Goal: Task Accomplishment & Management: Manage account settings

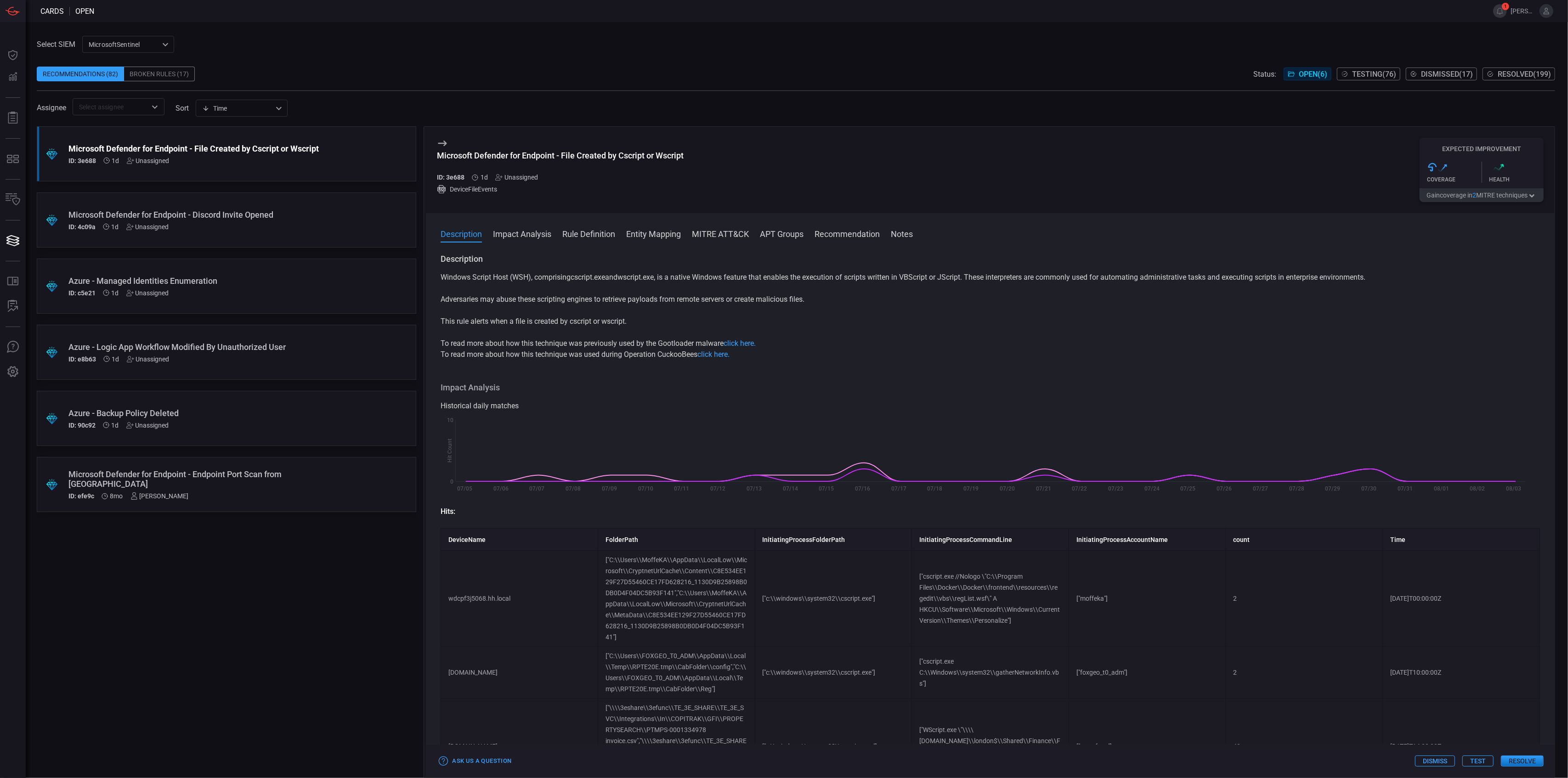
click at [532, 176] on div "Unassigned" at bounding box center [516, 177] width 43 height 8
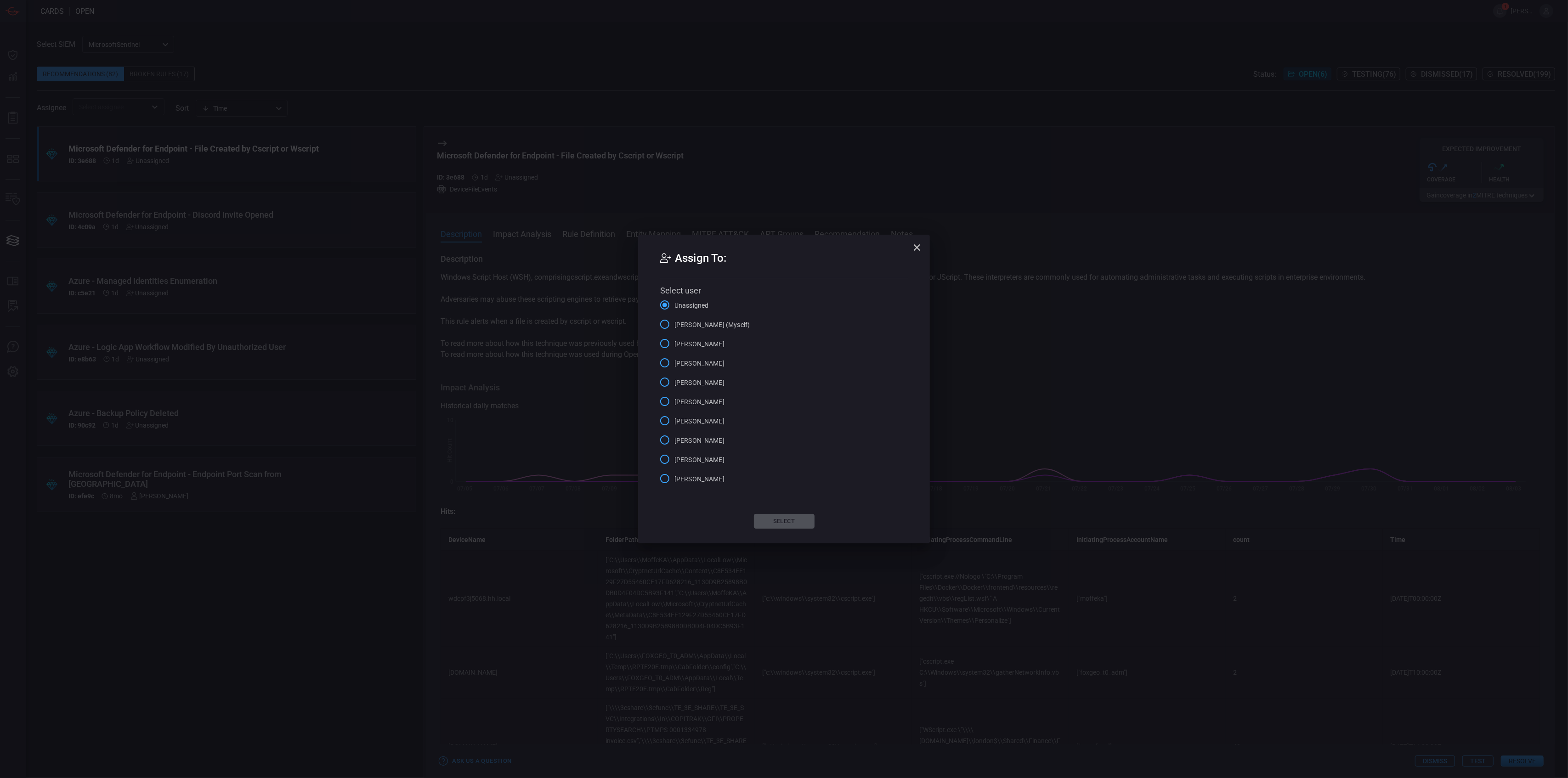
click at [704, 324] on span "[PERSON_NAME] (Myself)" at bounding box center [712, 324] width 75 height 9
click at [675, 324] on input "[PERSON_NAME] (Myself)" at bounding box center [664, 324] width 19 height 19
click at [775, 522] on button "Select" at bounding box center [784, 521] width 61 height 14
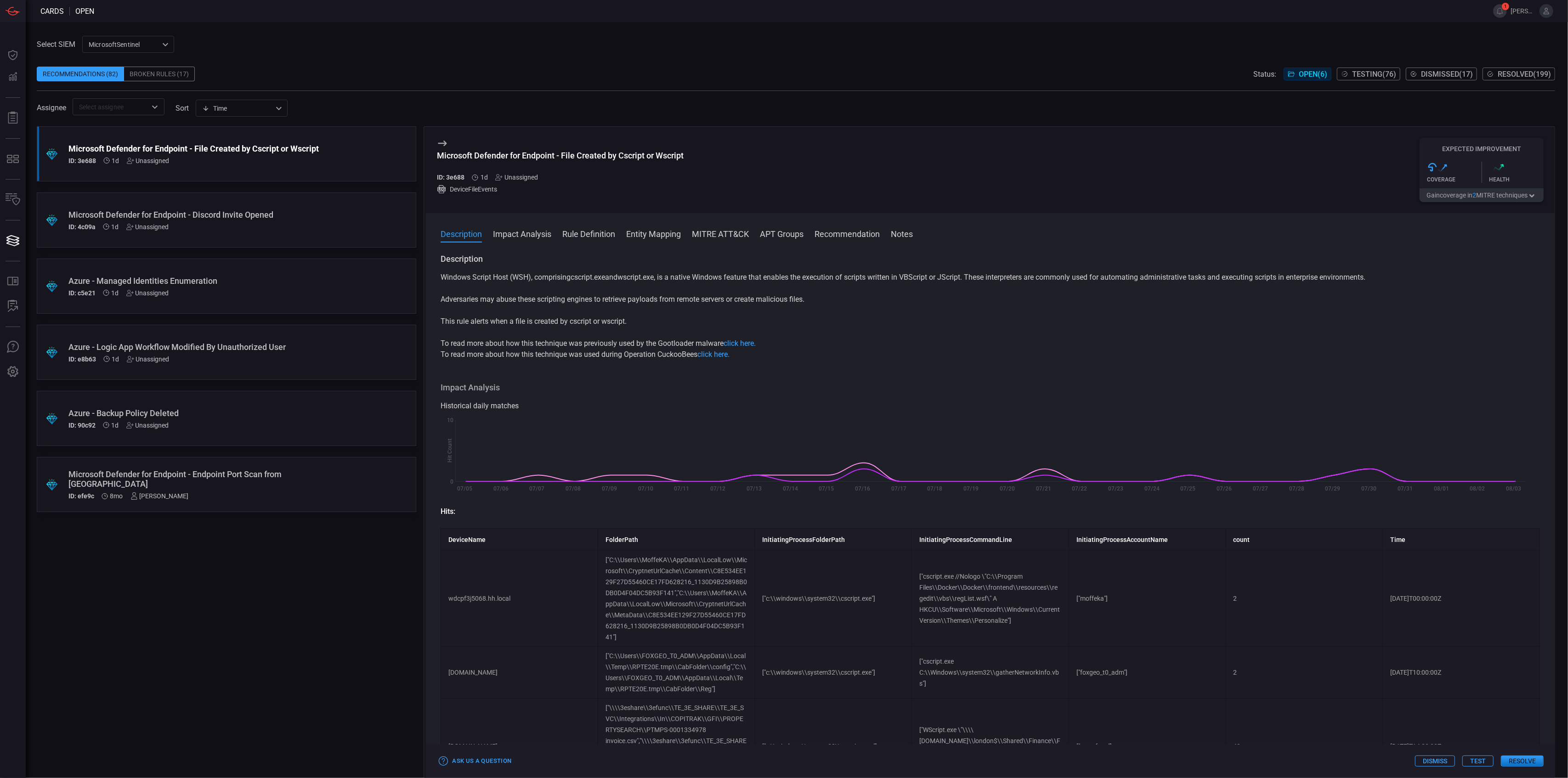
click at [223, 221] on div "Microsoft Defender for Endpoint - Discord Invite Opened ID: 4c09a 1d Unassigned" at bounding box center [209, 220] width 281 height 21
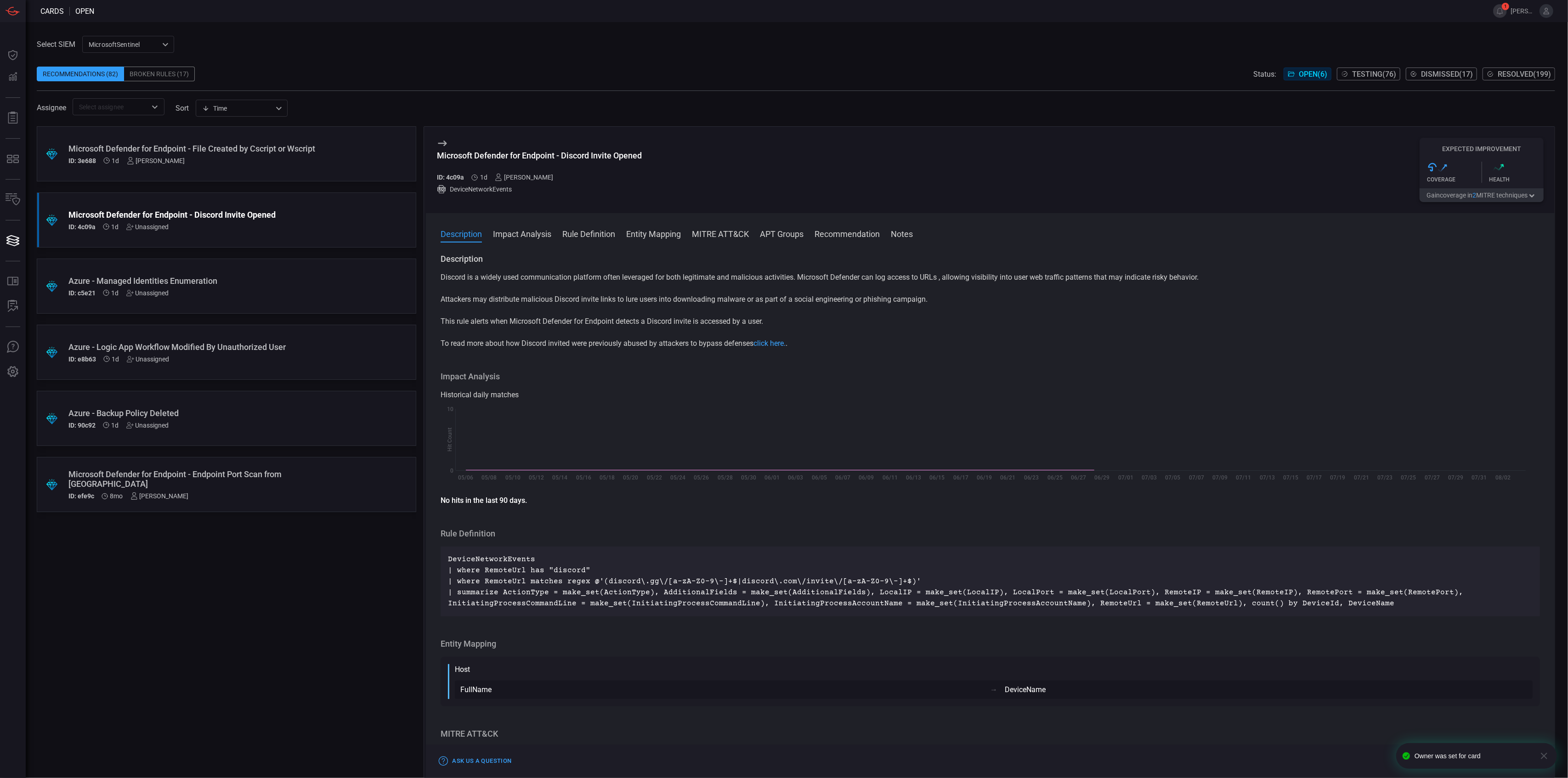
click at [542, 180] on div "[PERSON_NAME]" at bounding box center [523, 177] width 58 height 8
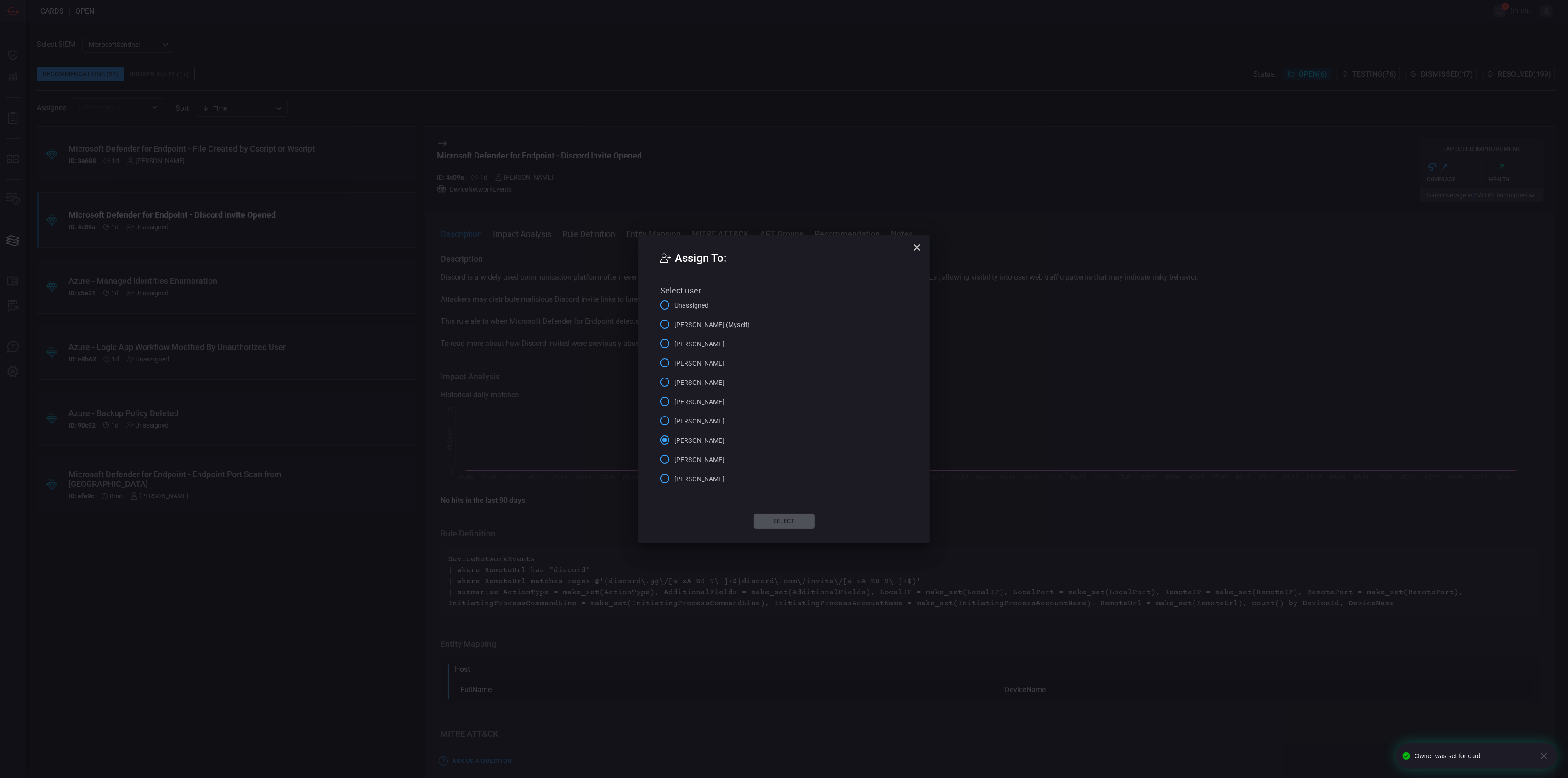
click at [634, 178] on div "Assign To: Select user Unassigned [PERSON_NAME] (Myself) [PERSON_NAME] [PERSON_…" at bounding box center [784, 389] width 1568 height 778
click at [914, 248] on icon "button" at bounding box center [917, 248] width 11 height 11
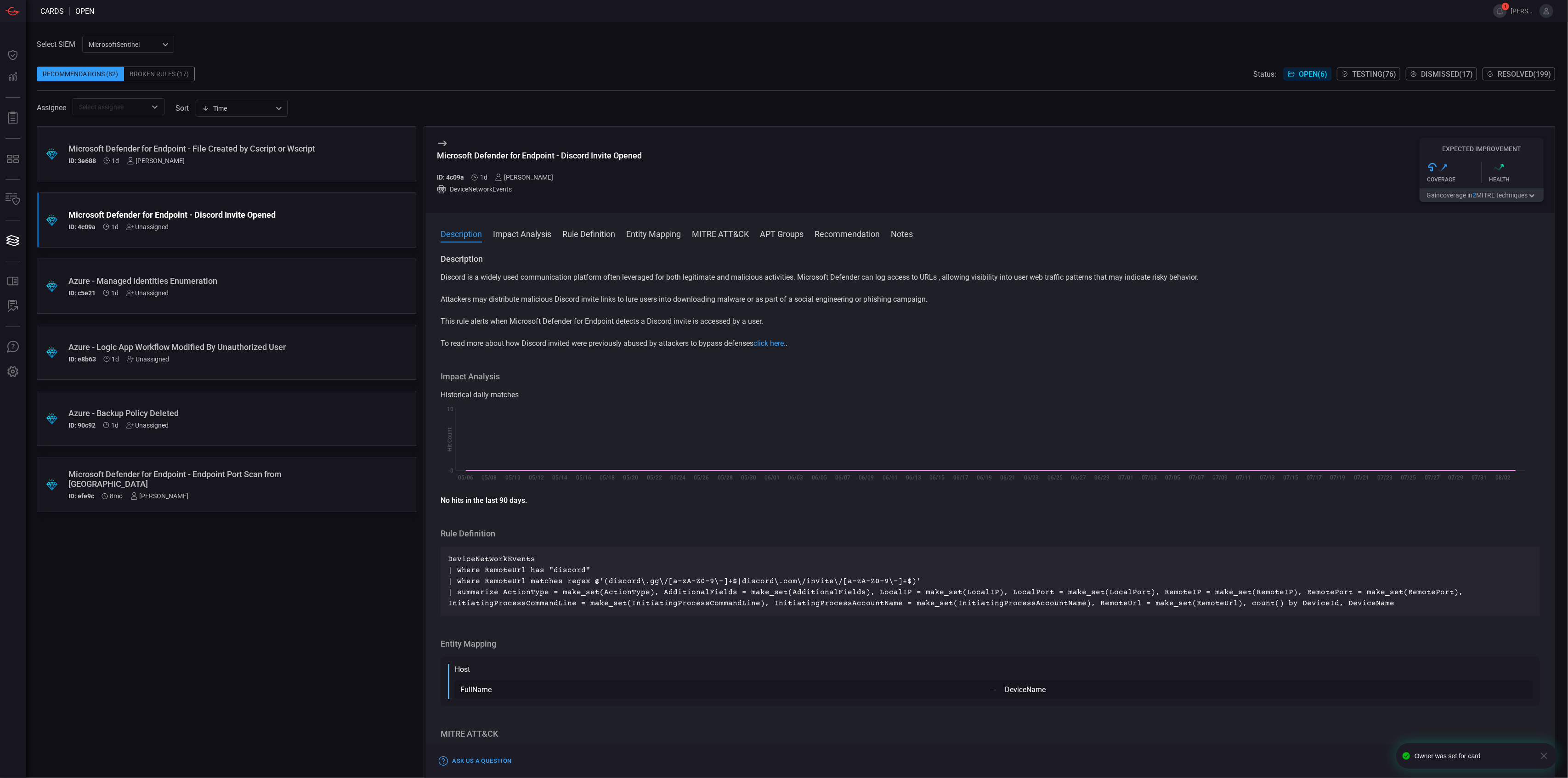
click at [253, 215] on div "Microsoft Defender for Endpoint - Discord Invite Opened" at bounding box center [209, 214] width 281 height 9
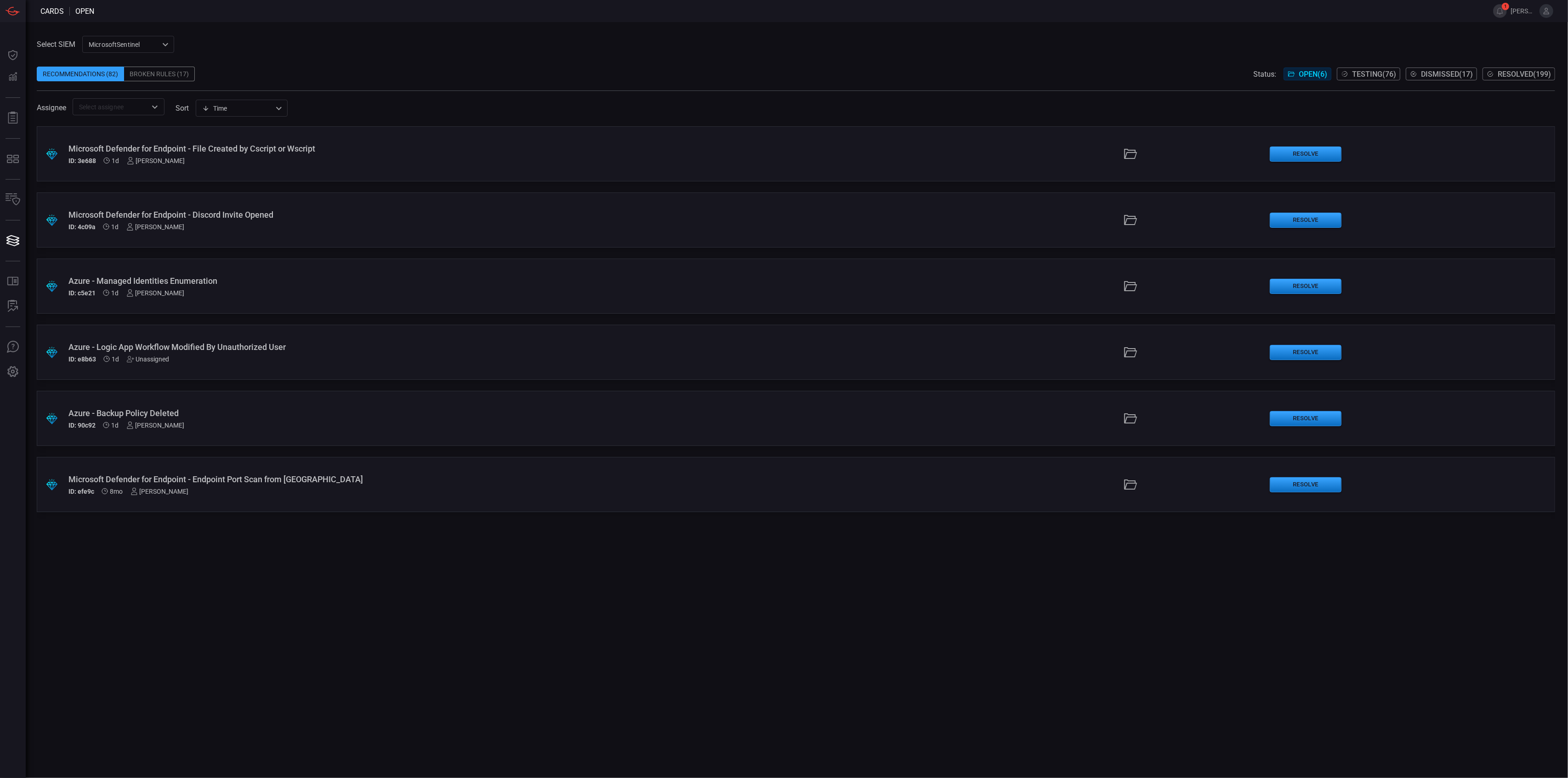
click at [339, 356] on div "ID: e8b63 1d Unassigned" at bounding box center [385, 360] width 635 height 8
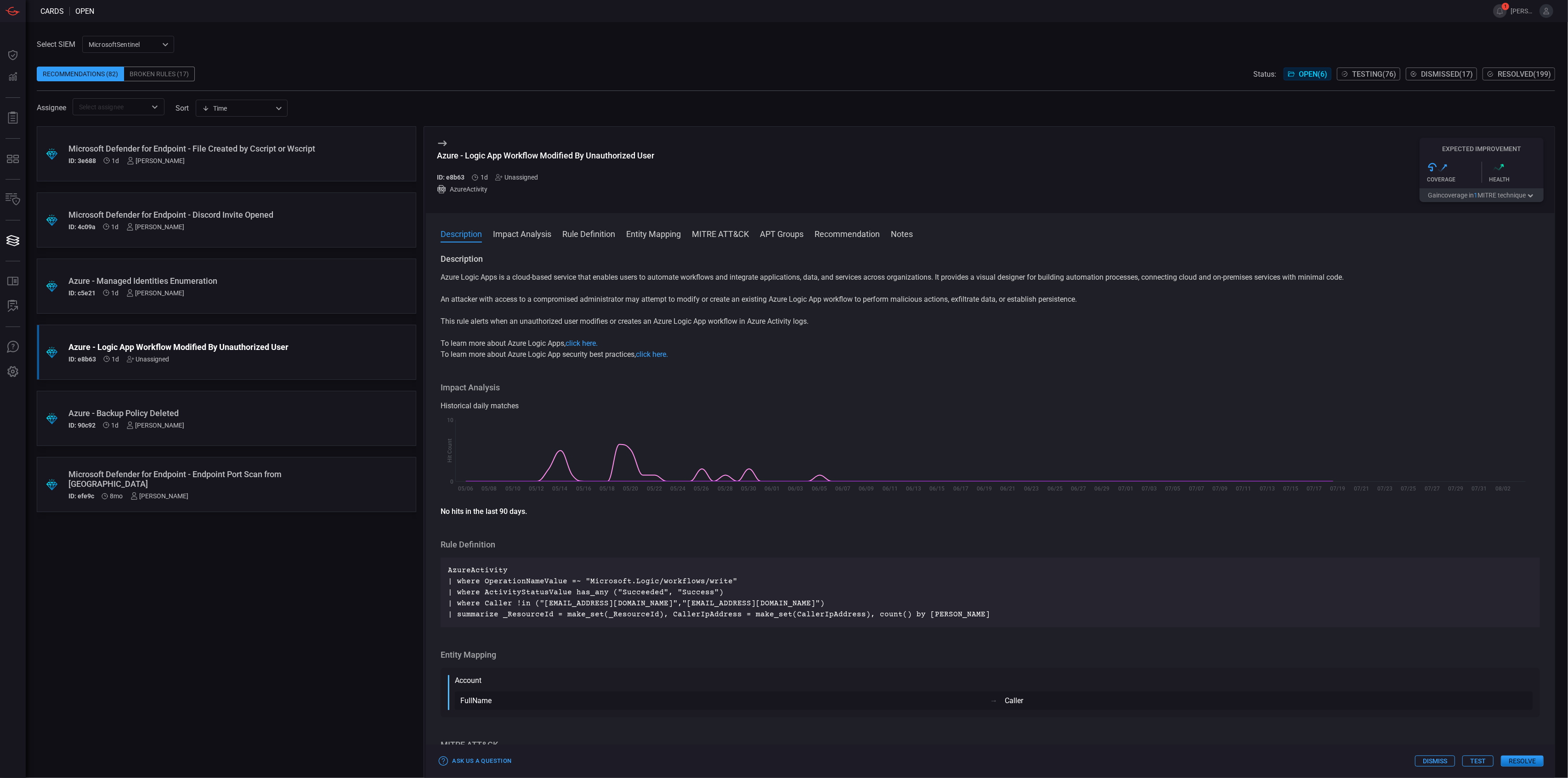
click at [530, 181] on div "Unassigned" at bounding box center [516, 177] width 43 height 8
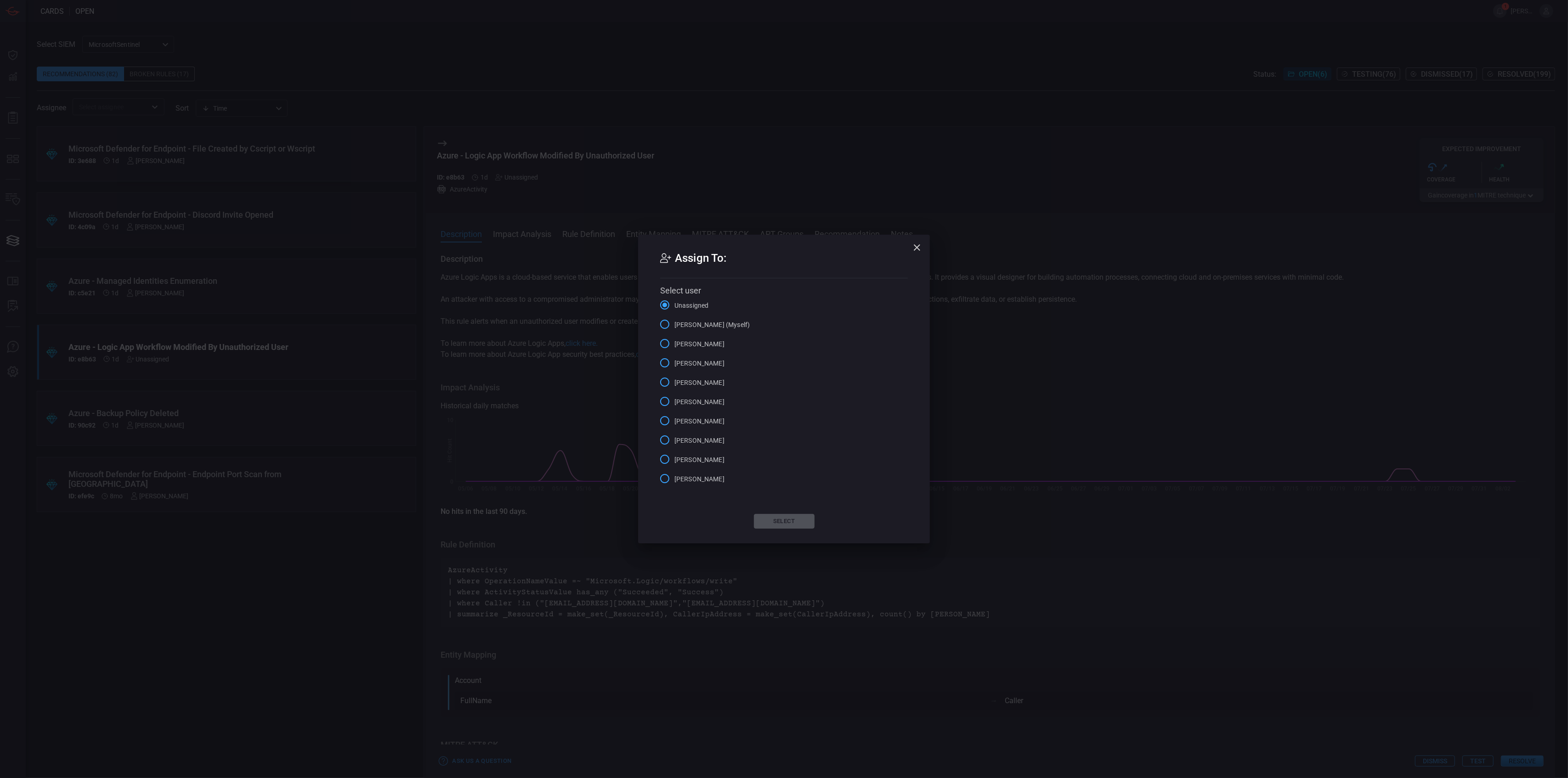
click at [679, 325] on span "[PERSON_NAME] (Myself)" at bounding box center [712, 324] width 75 height 9
click at [675, 325] on input "[PERSON_NAME] (Myself)" at bounding box center [664, 324] width 19 height 19
click at [773, 517] on div "Assign To: Select user Unassigned [PERSON_NAME] (Myself) [PERSON_NAME] [PERSON_…" at bounding box center [783, 388] width 291 height 308
click at [774, 520] on button "Select" at bounding box center [784, 521] width 61 height 14
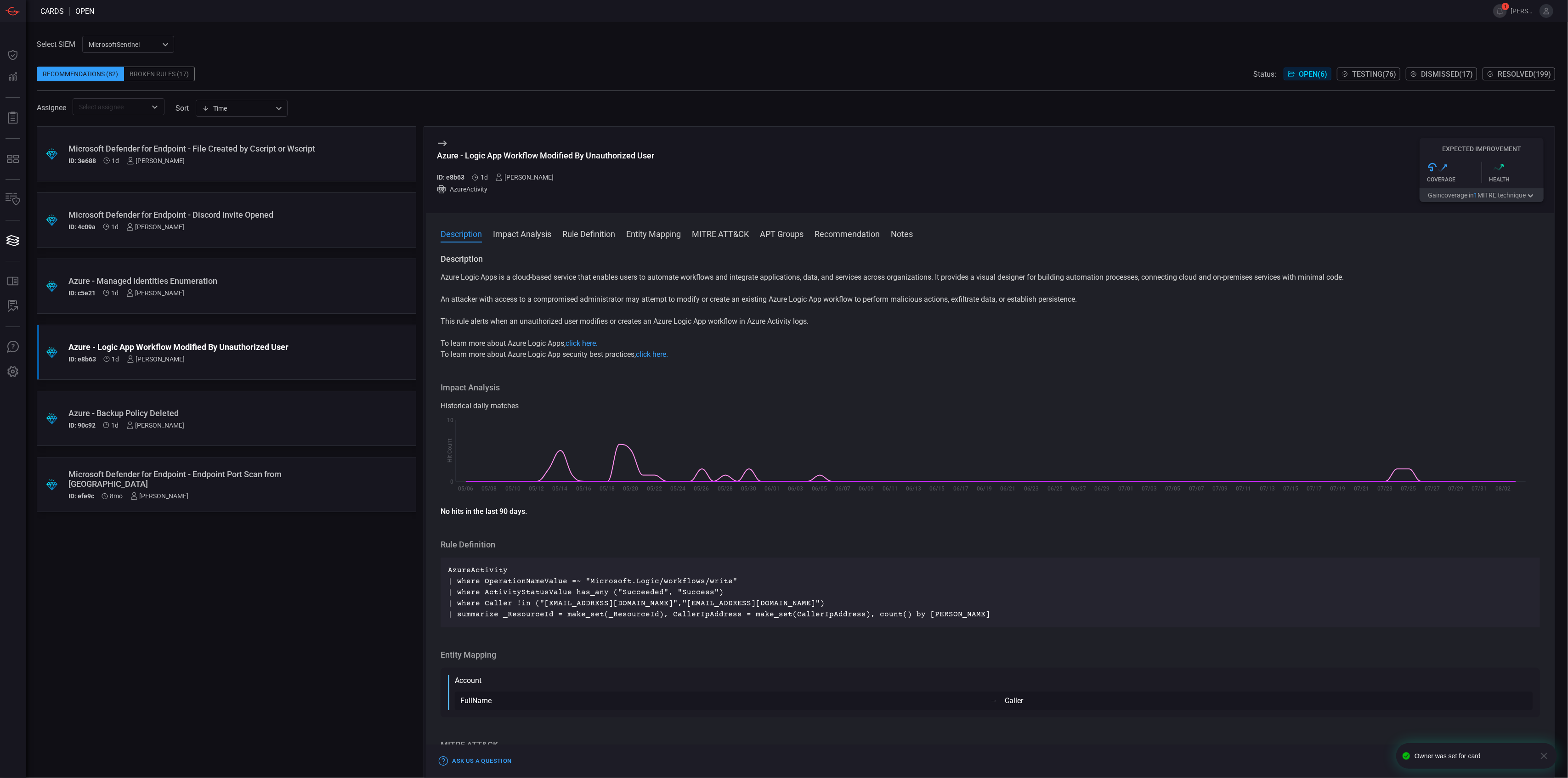
click at [246, 216] on div "Microsoft Defender for Endpoint - Discord Invite Opened" at bounding box center [209, 214] width 281 height 9
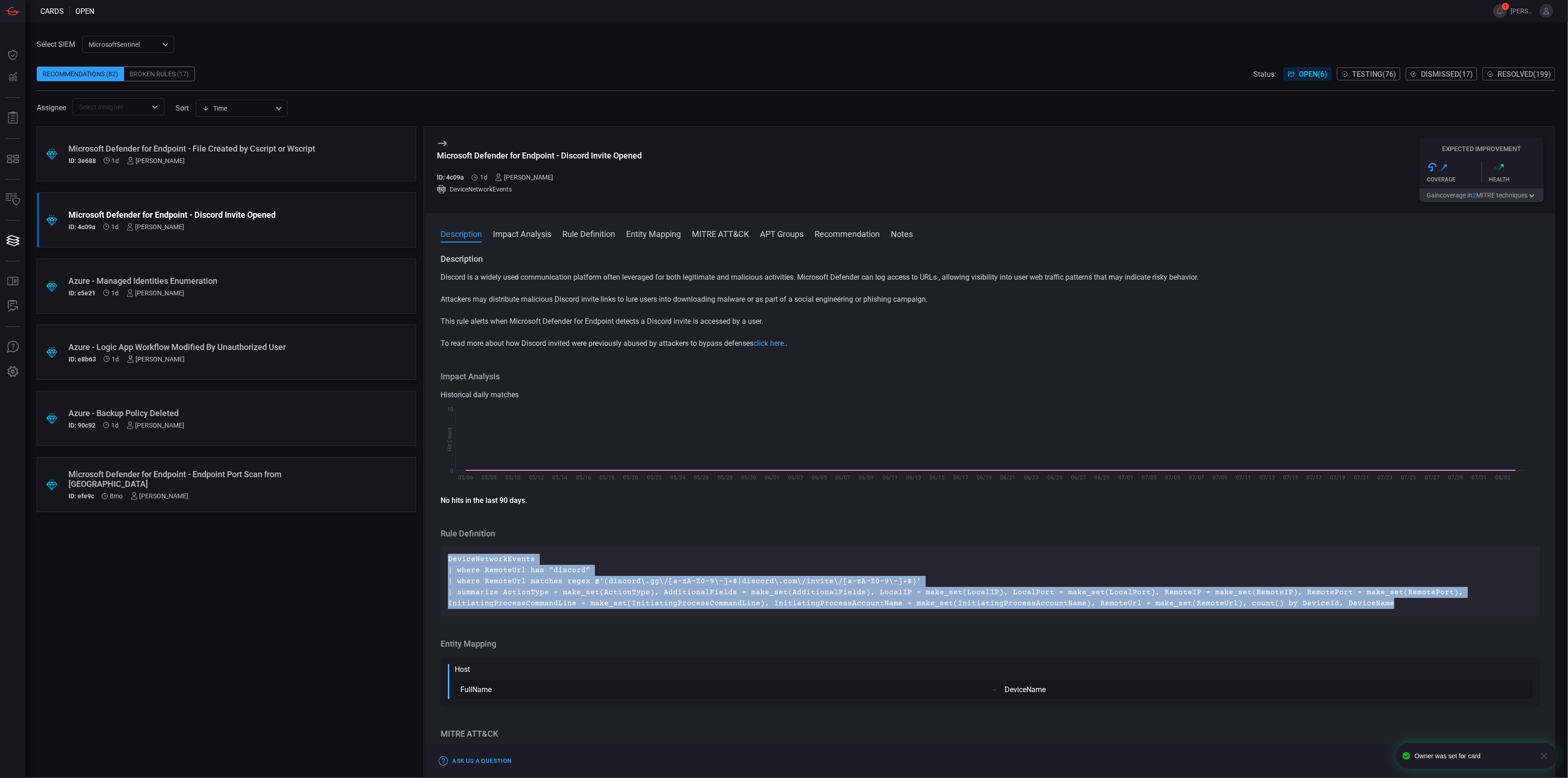
drag, startPoint x: 1377, startPoint y: 600, endPoint x: 440, endPoint y: 558, distance: 937.9
click at [440, 558] on div "DeviceNetworkEvents | where RemoteUrl has "discord" | where RemoteUrl matches r…" at bounding box center [990, 582] width 1099 height 70
copy p "DeviceNetworkEvents | where RemoteUrl has "discord" | where RemoteUrl matches r…"
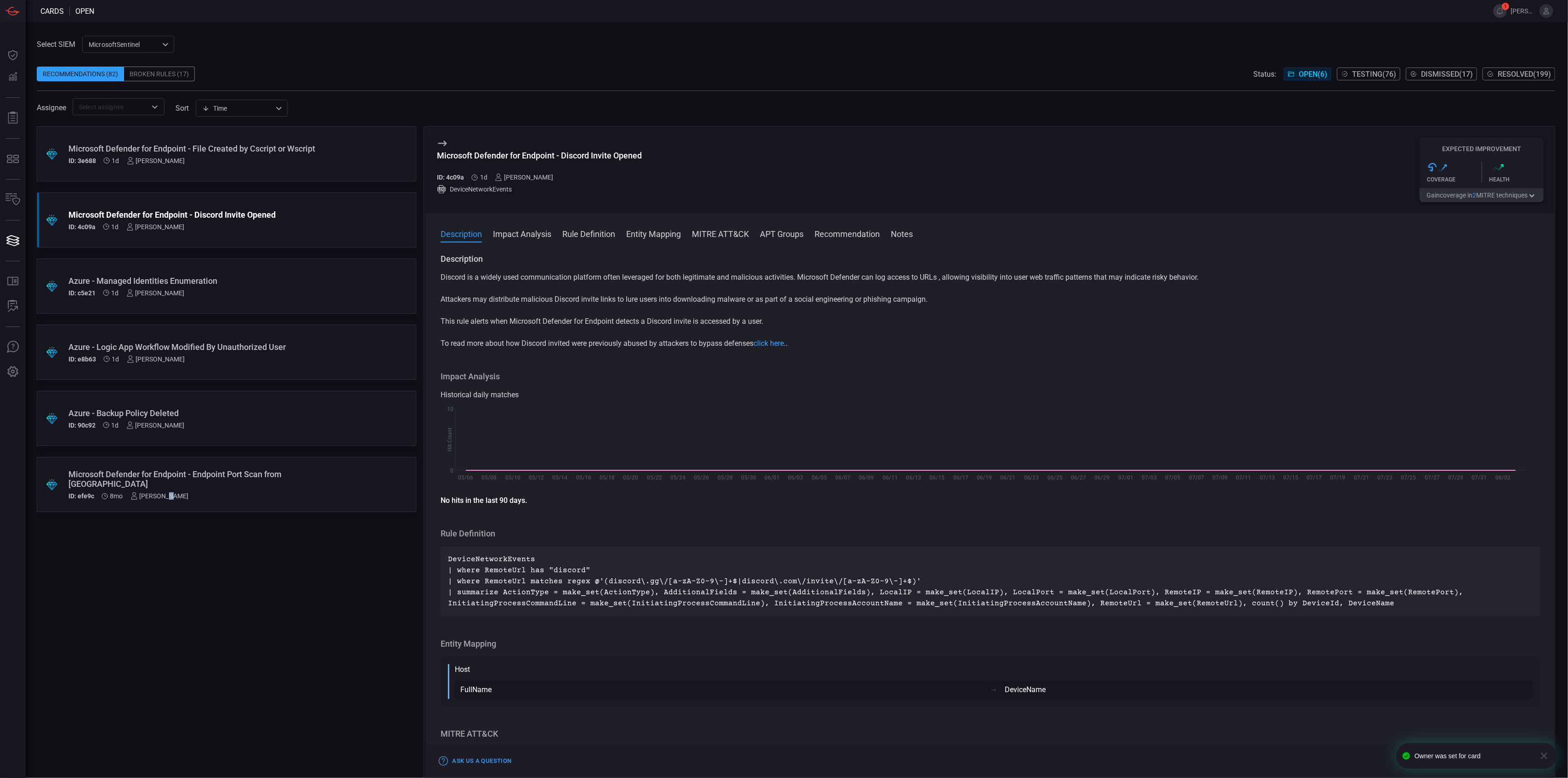
click at [172, 553] on div ".suggested_cards_icon{fill:url(#suggested_cards_icon);} Microsoft Defender for …" at bounding box center [227, 452] width 380 height 652
